Goal: Navigation & Orientation: Find specific page/section

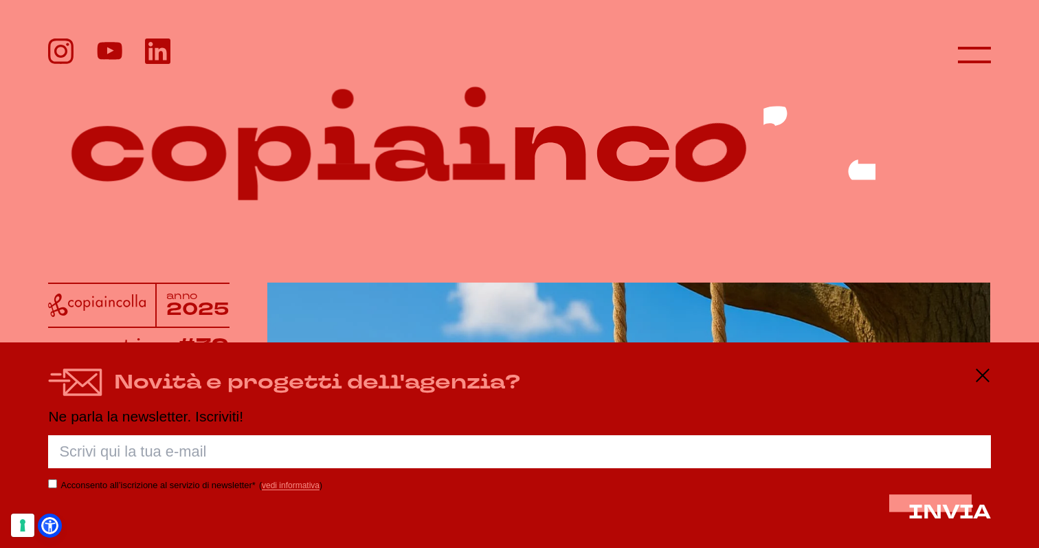
click at [995, 380] on div "Novità e progetti dell'agenzia? Ne parla la newsletter. Iscriviti! Porca palett…" at bounding box center [519, 445] width 1039 height 206
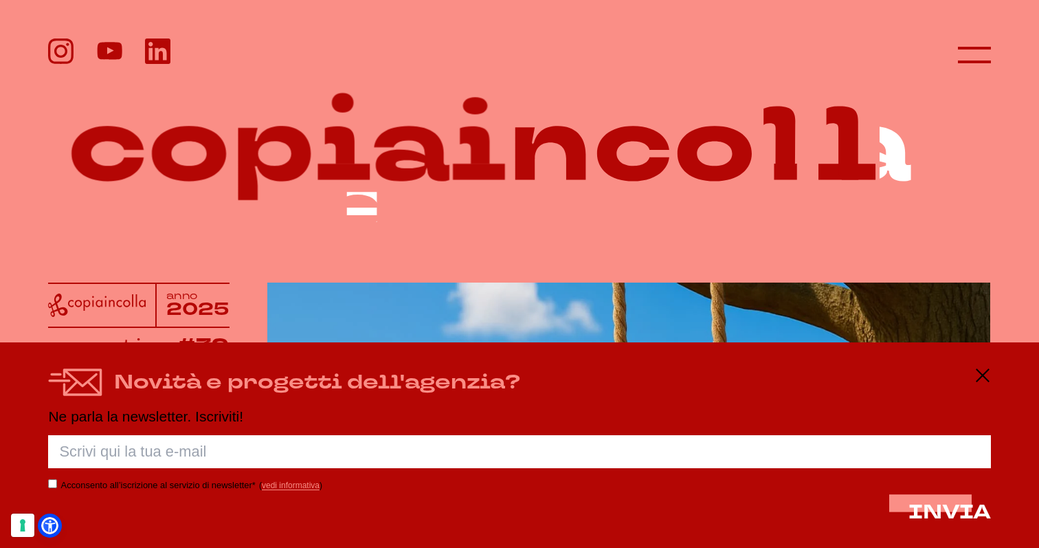
click at [978, 384] on div "Novità e progetti dell'agenzia?" at bounding box center [519, 382] width 942 height 30
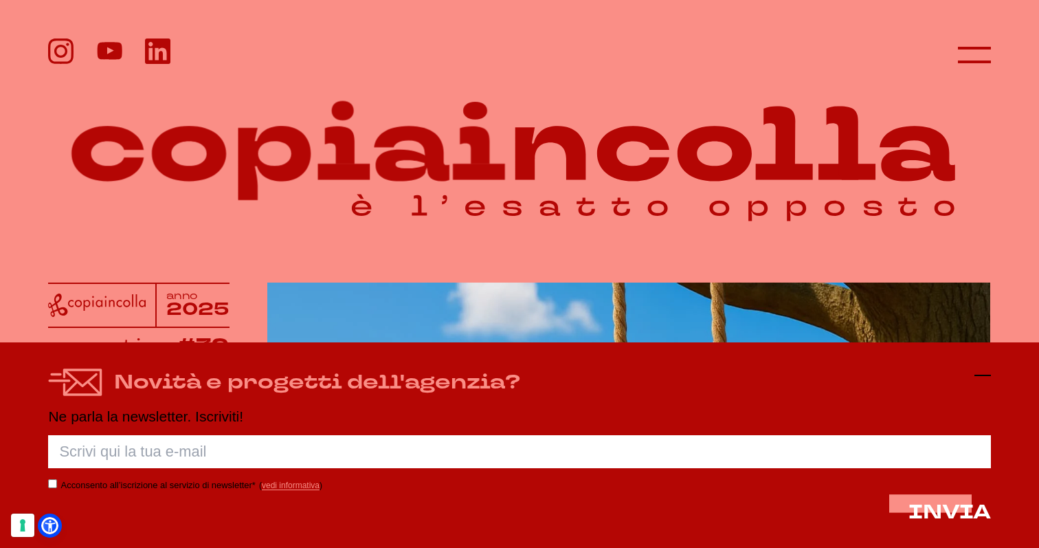
click at [986, 372] on icon at bounding box center [983, 375] width 16 height 16
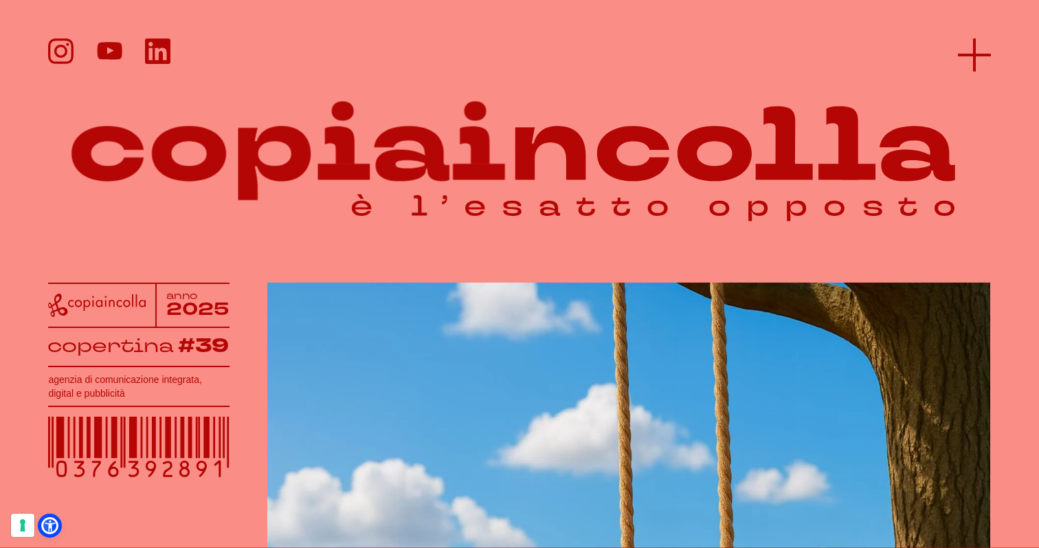
click at [977, 46] on icon at bounding box center [974, 54] width 33 height 33
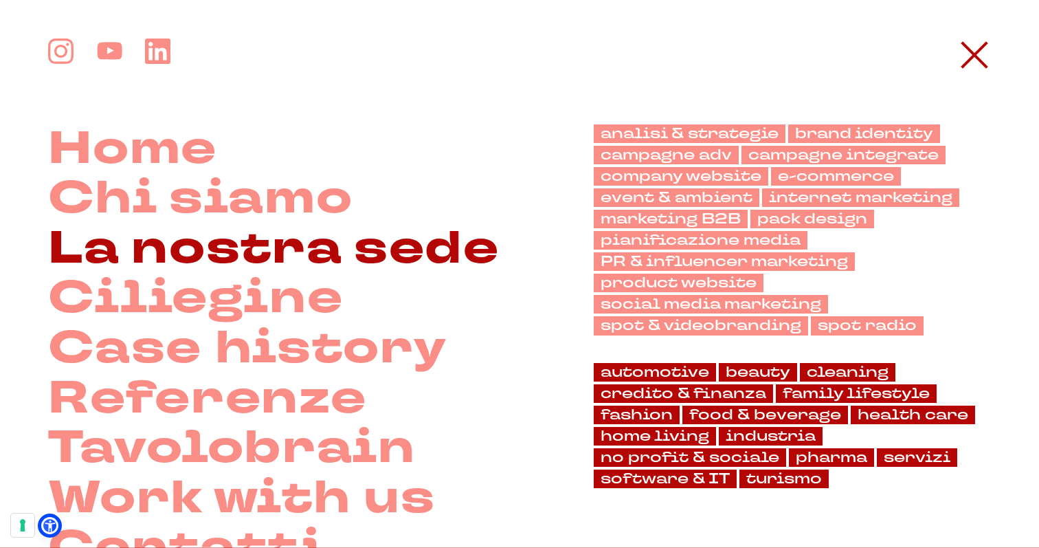
click at [214, 258] on link "La nostra sede" at bounding box center [273, 249] width 451 height 50
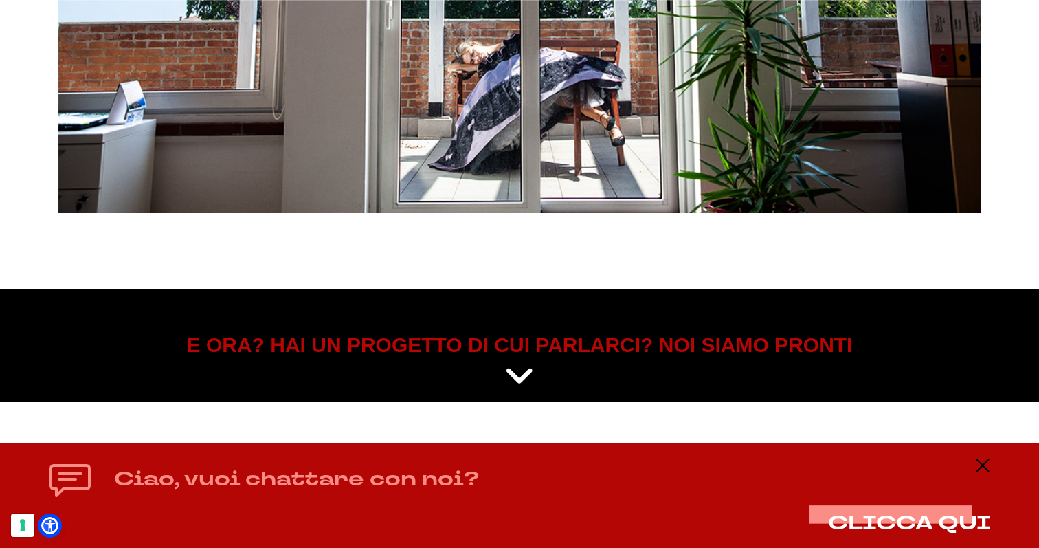
scroll to position [5626, 0]
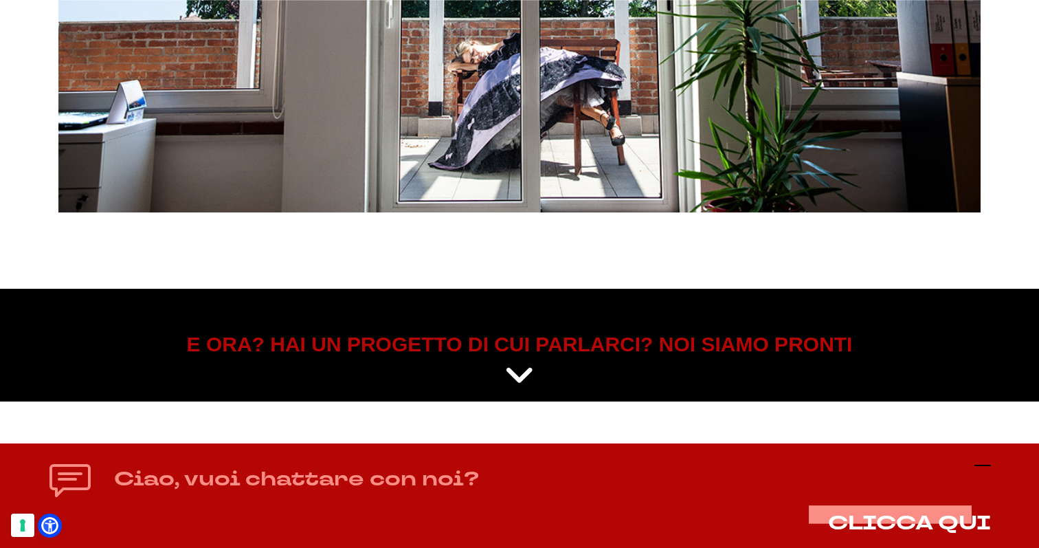
click at [983, 469] on icon at bounding box center [983, 465] width 16 height 16
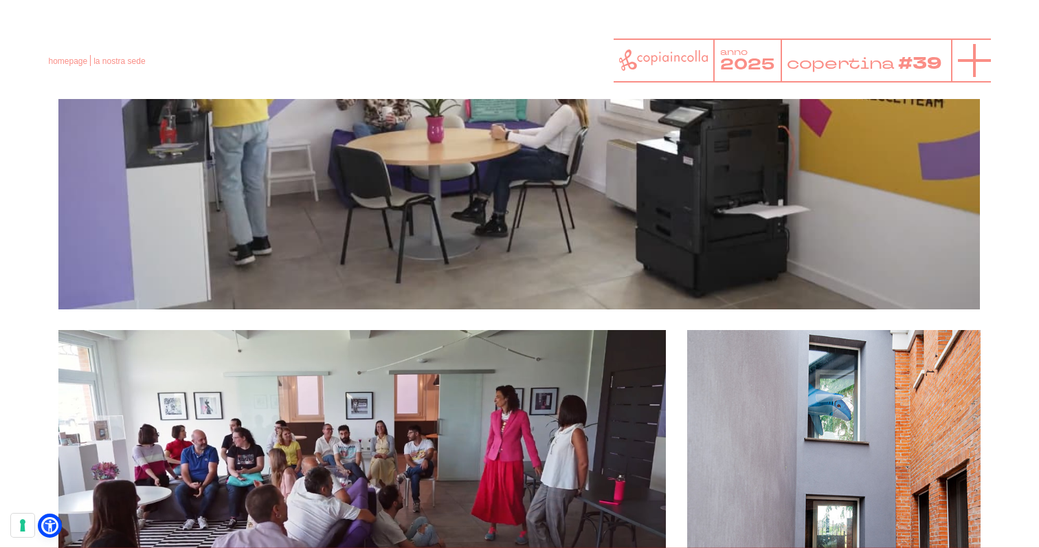
click at [958, 50] on icon at bounding box center [974, 60] width 33 height 33
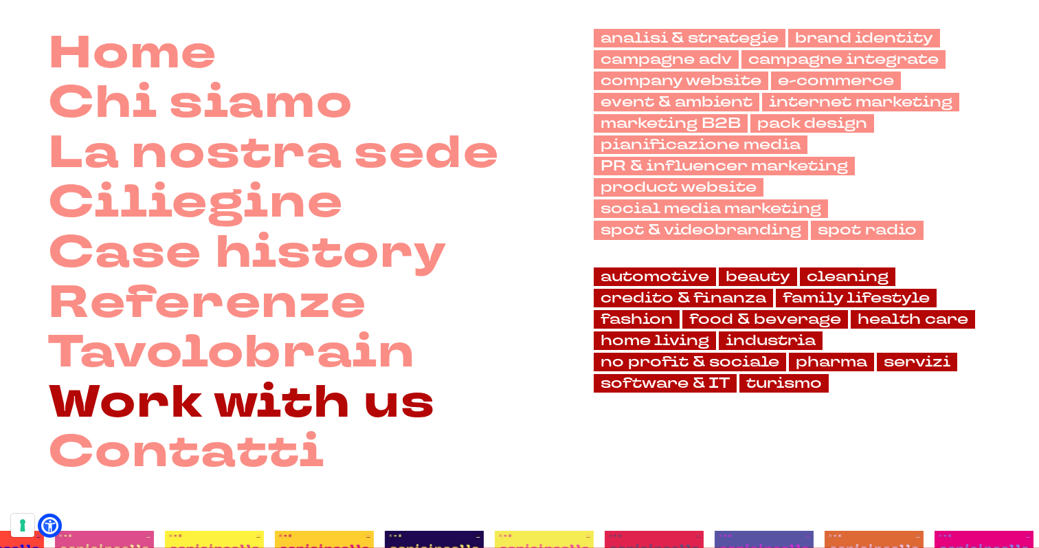
scroll to position [0, 0]
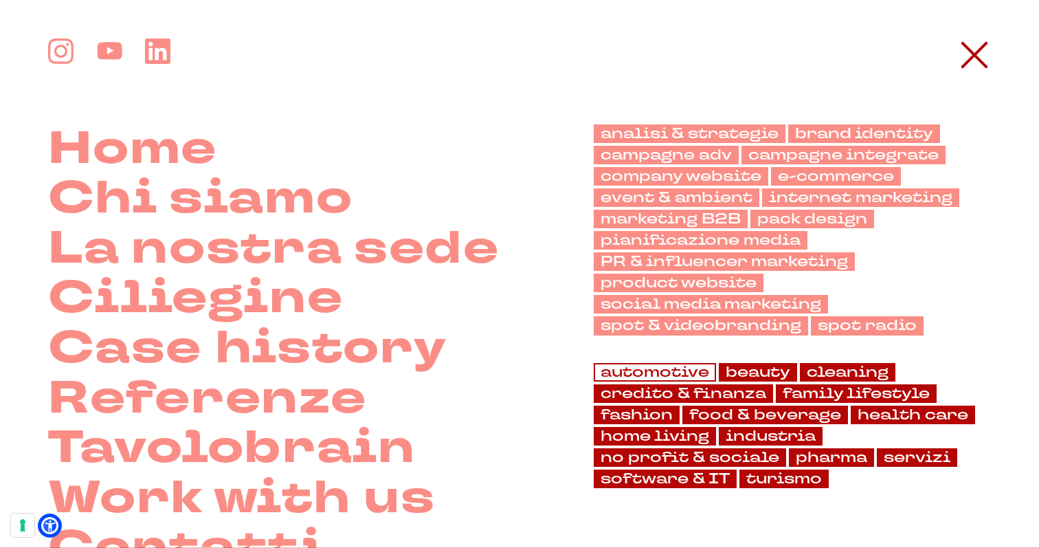
click at [661, 376] on link "automotive" at bounding box center [655, 372] width 122 height 19
